Goal: Check status: Check status

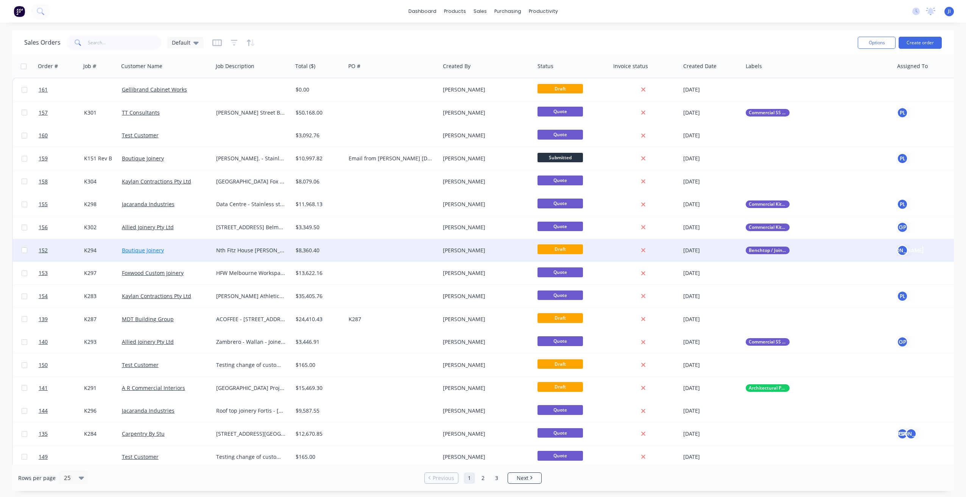
click at [141, 251] on link "Boutique Joinery" at bounding box center [143, 250] width 42 height 7
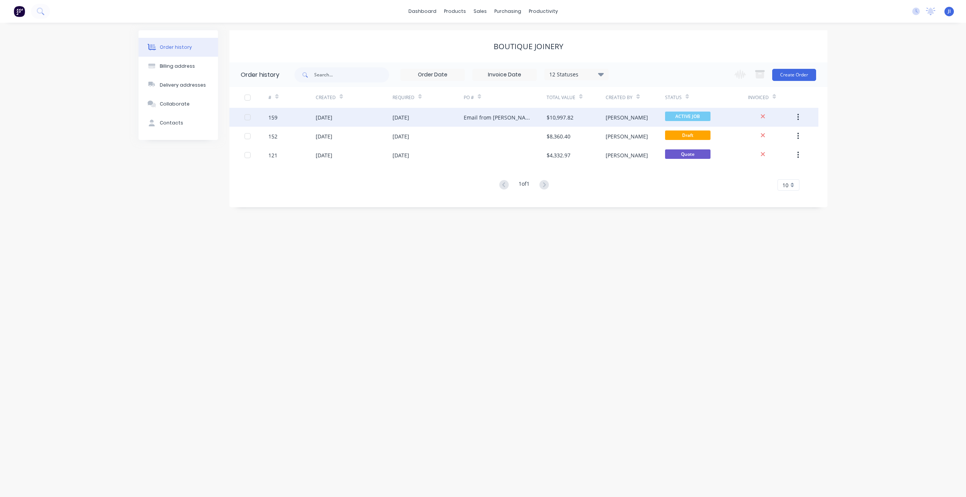
click at [492, 120] on div "Email from [PERSON_NAME] [DATE]" at bounding box center [498, 118] width 68 height 8
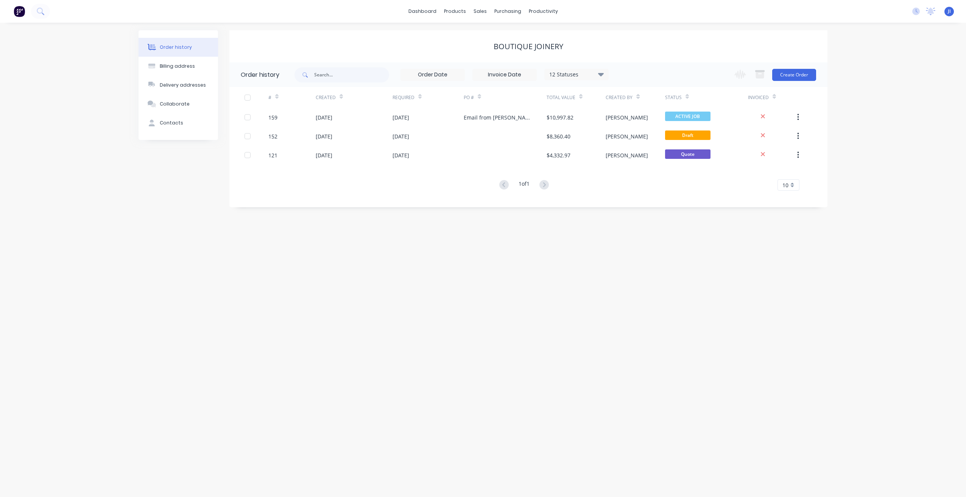
click at [875, 272] on div "Order history Billing address Delivery addresses Collaborate Contacts Boutique …" at bounding box center [483, 260] width 966 height 475
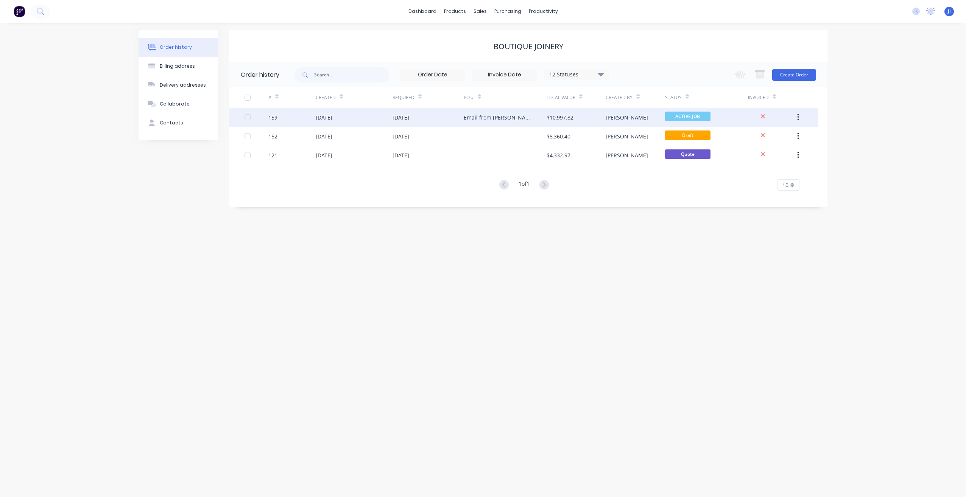
click at [523, 121] on div "Email from [PERSON_NAME] [DATE]" at bounding box center [498, 118] width 68 height 8
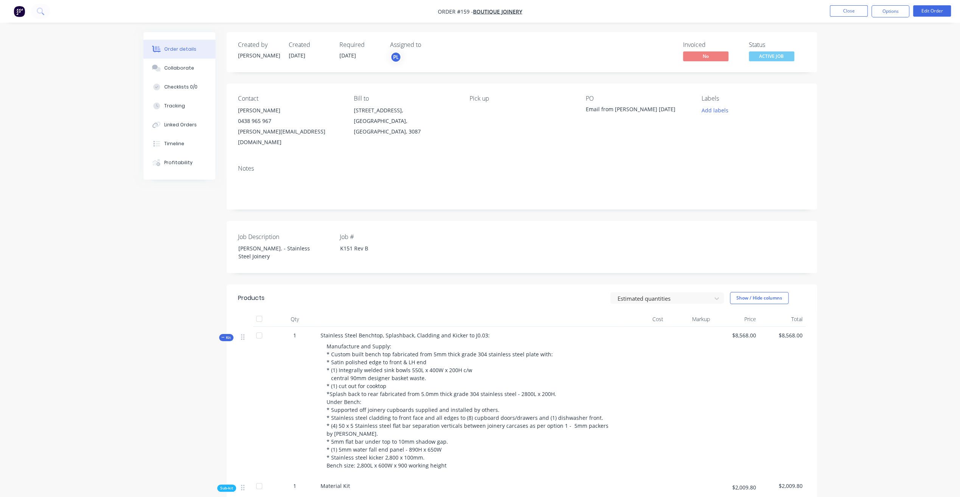
drag, startPoint x: 856, startPoint y: 140, endPoint x: 856, endPoint y: 132, distance: 7.6
